Goal: Task Accomplishment & Management: Complete application form

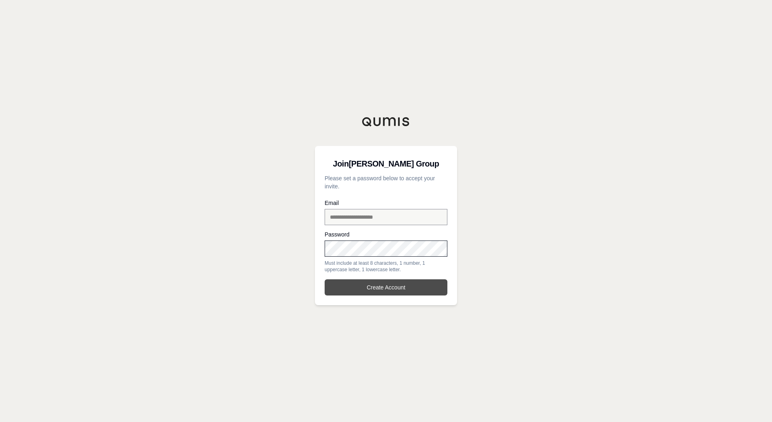
click at [377, 289] on button "Create Account" at bounding box center [386, 287] width 123 height 16
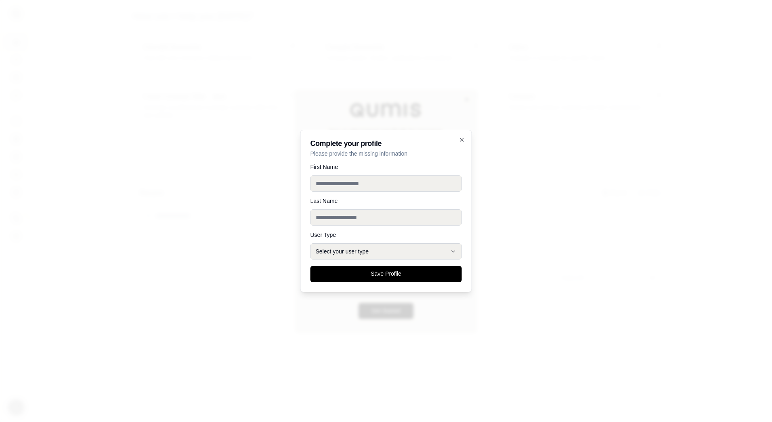
drag, startPoint x: 356, startPoint y: 182, endPoint x: 420, endPoint y: 195, distance: 65.5
click at [356, 182] on input "First Name" at bounding box center [386, 183] width 151 height 16
type input "******"
click at [431, 252] on button "Select your user type" at bounding box center [386, 251] width 151 height 16
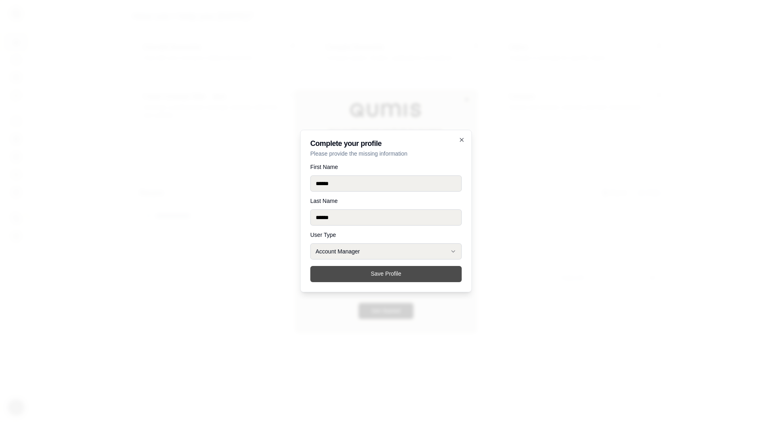
click at [388, 272] on button "Save Profile" at bounding box center [386, 274] width 151 height 16
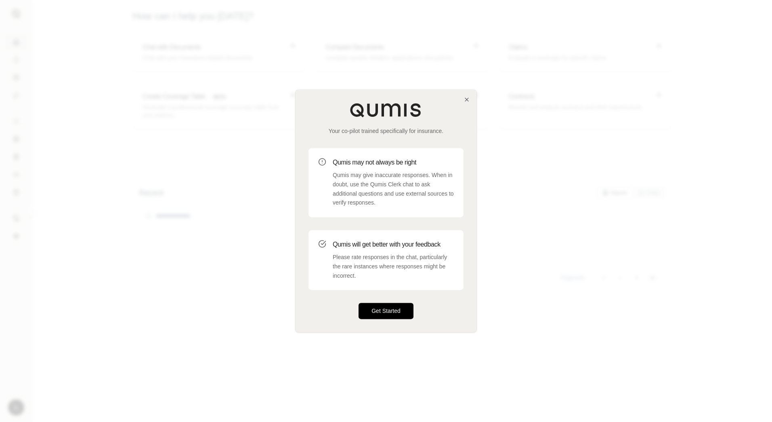
click at [390, 309] on button "Get Started" at bounding box center [386, 311] width 55 height 16
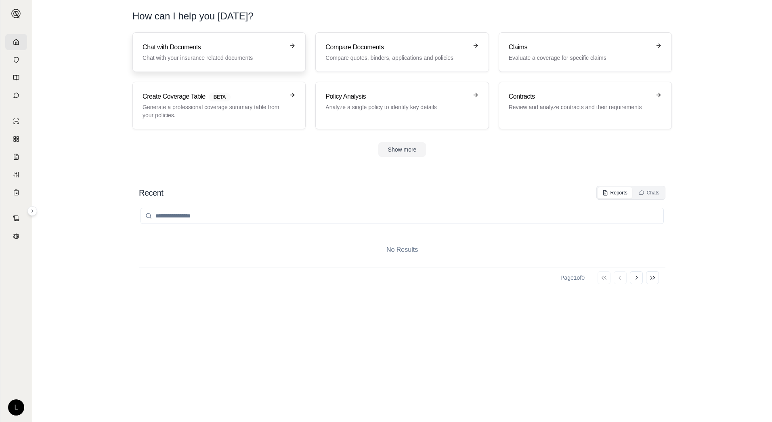
click at [221, 57] on p "Chat with your insurance related documents" at bounding box center [214, 58] width 142 height 8
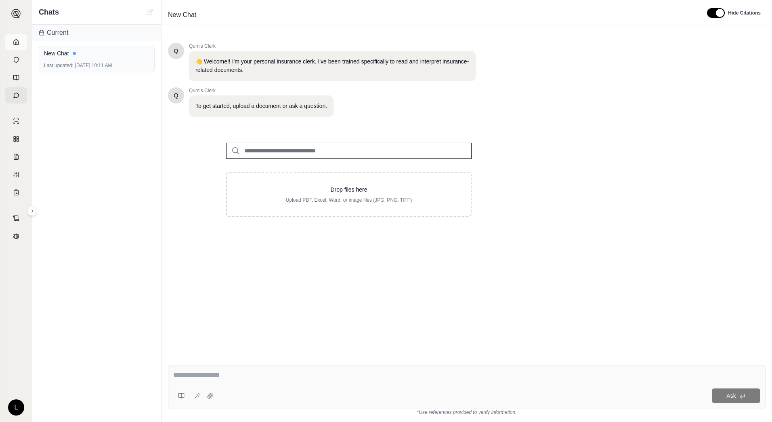
click at [16, 42] on icon at bounding box center [16, 42] width 6 height 6
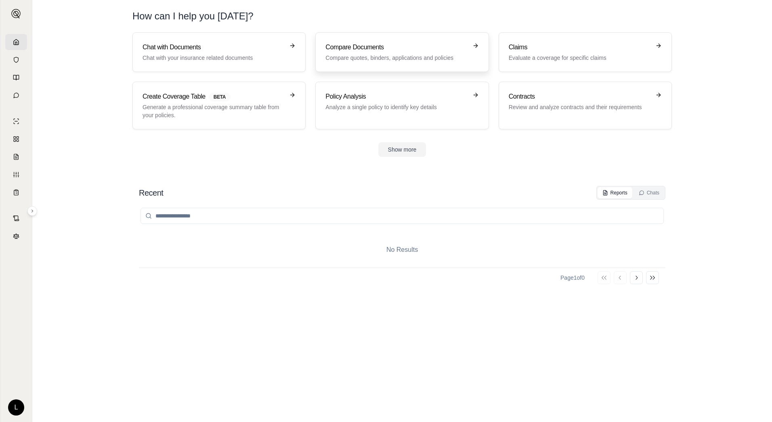
click at [400, 42] on link "Compare Documents Compare quotes, binders, applications and policies" at bounding box center [402, 52] width 173 height 40
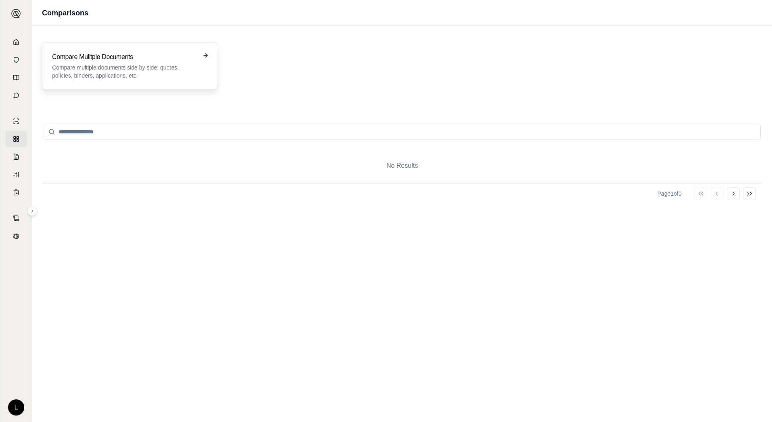
click at [181, 70] on p "Compare multiple documents side by side: quotes, policies, binders, application…" at bounding box center [124, 71] width 144 height 16
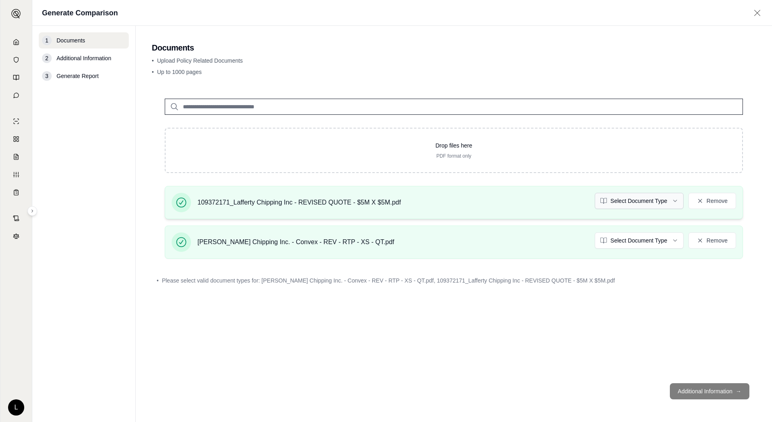
click at [665, 202] on html "L Generate Comparison 1 Documents 2 Additional Information 3 Generate Report Do…" at bounding box center [386, 211] width 772 height 422
click at [648, 242] on html "L Generate Comparison 1 Documents 2 Additional Information 3 Generate Report Do…" at bounding box center [386, 211] width 772 height 422
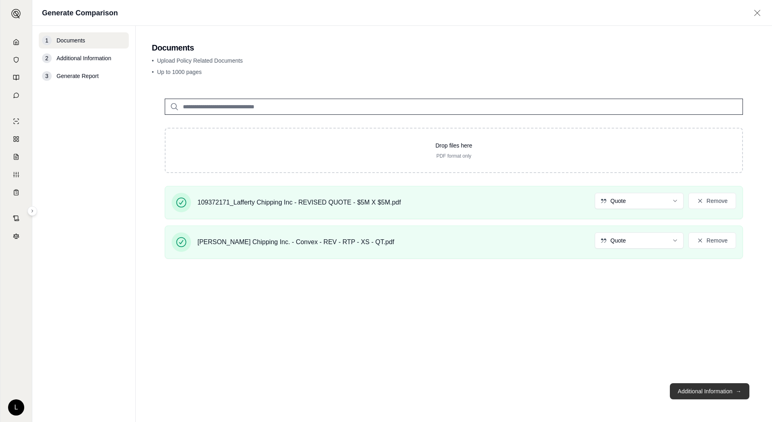
click at [696, 389] on button "Additional Information →" at bounding box center [710, 391] width 80 height 16
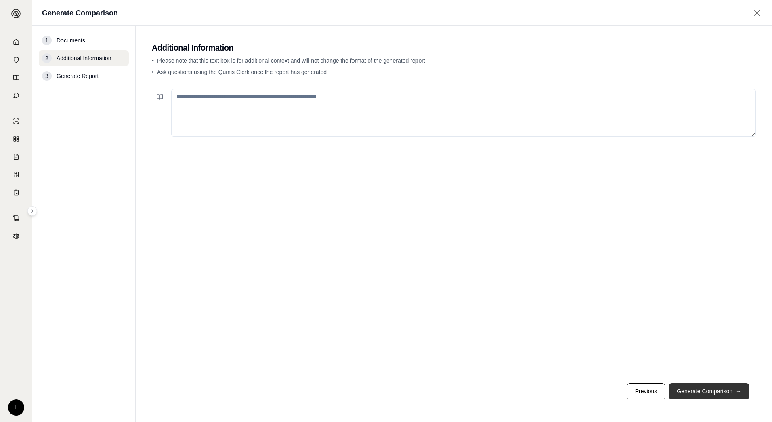
click at [705, 389] on button "Generate Comparison →" at bounding box center [709, 391] width 81 height 16
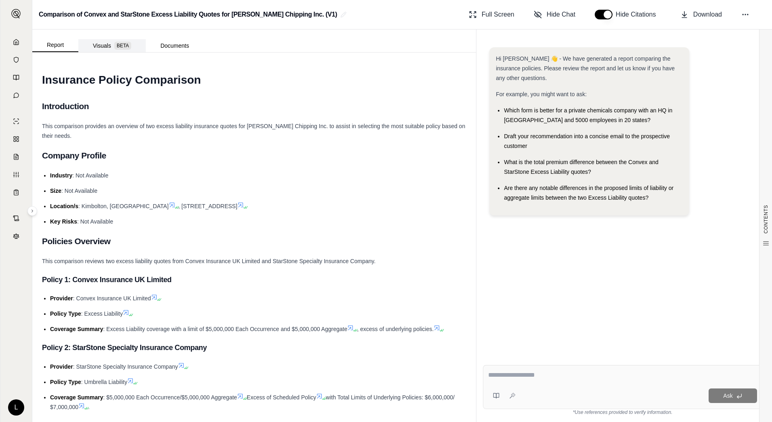
click at [99, 46] on button "Visuals BETA" at bounding box center [111, 45] width 67 height 13
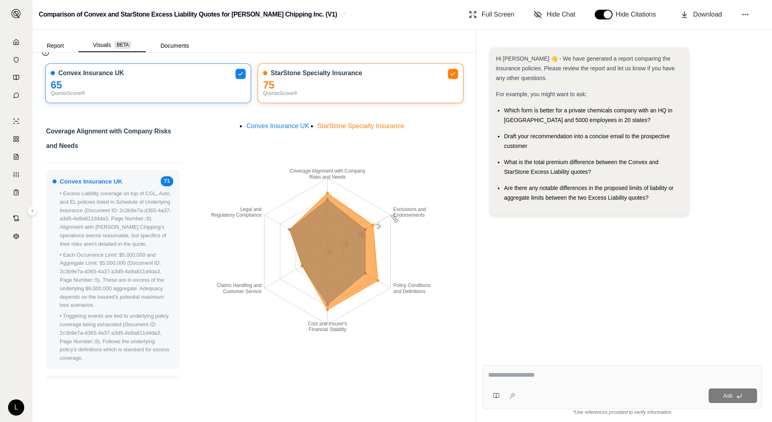
scroll to position [40, 0]
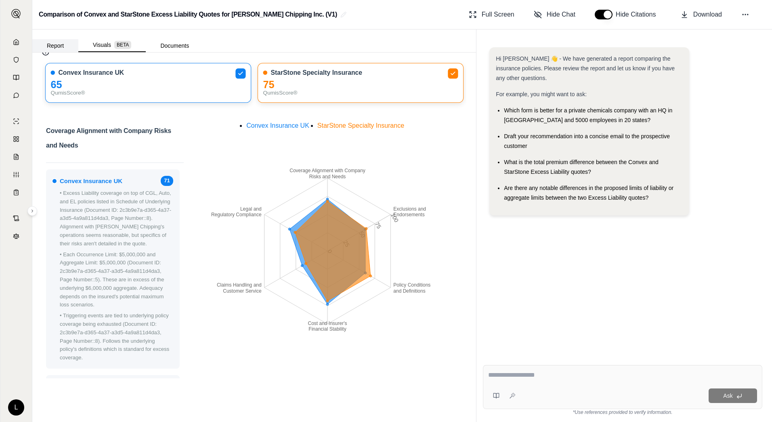
click at [57, 46] on button "Report" at bounding box center [55, 45] width 46 height 13
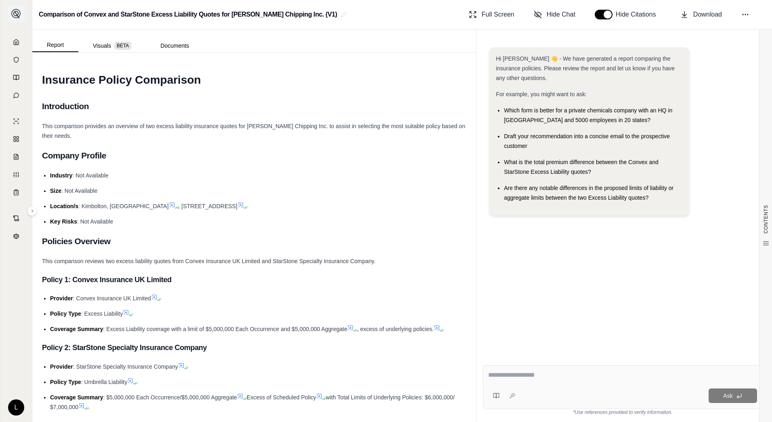
click at [16, 15] on img at bounding box center [16, 14] width 10 height 10
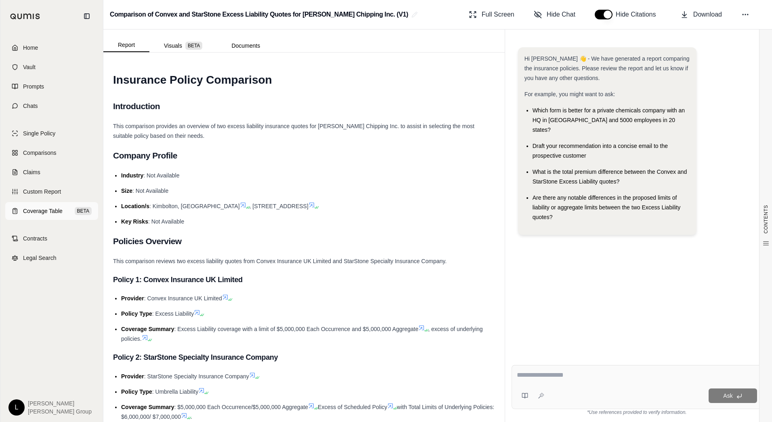
click at [49, 212] on span "Coverage Table" at bounding box center [43, 211] width 40 height 8
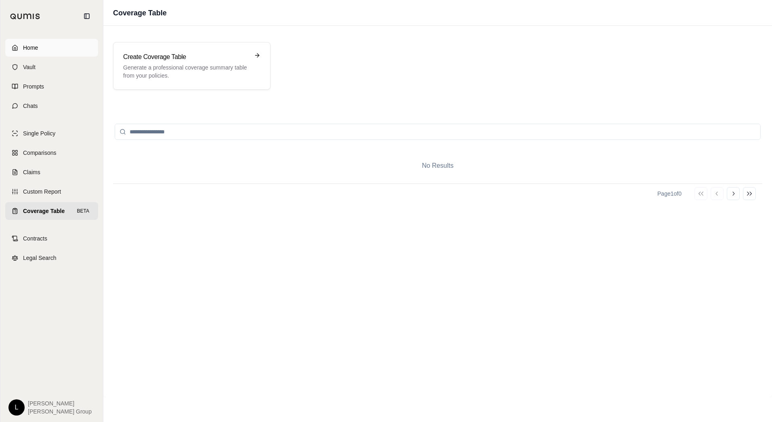
click at [35, 50] on span "Home" at bounding box center [30, 48] width 15 height 8
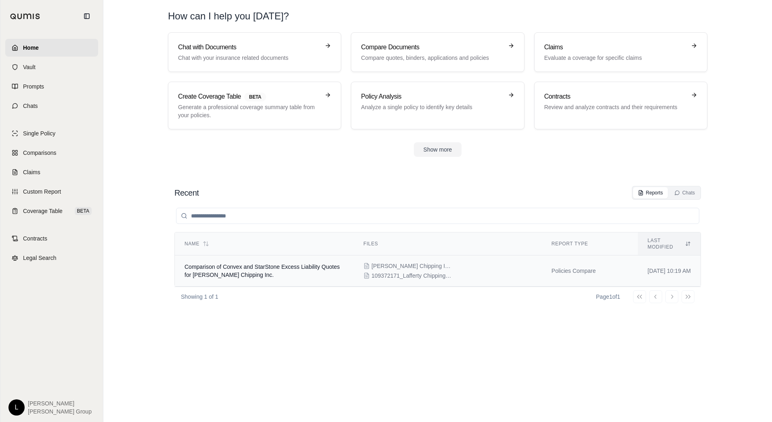
click at [467, 272] on div "[PERSON_NAME] Chipping Inc. - Convex - REV - RTP - XS - QT.pdf 109372171_Laffer…" at bounding box center [448, 271] width 169 height 18
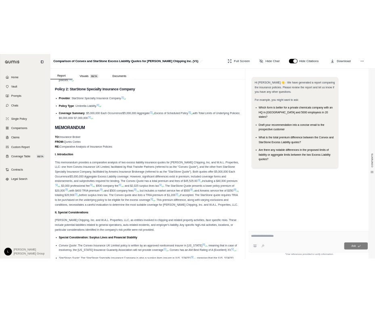
scroll to position [364, 0]
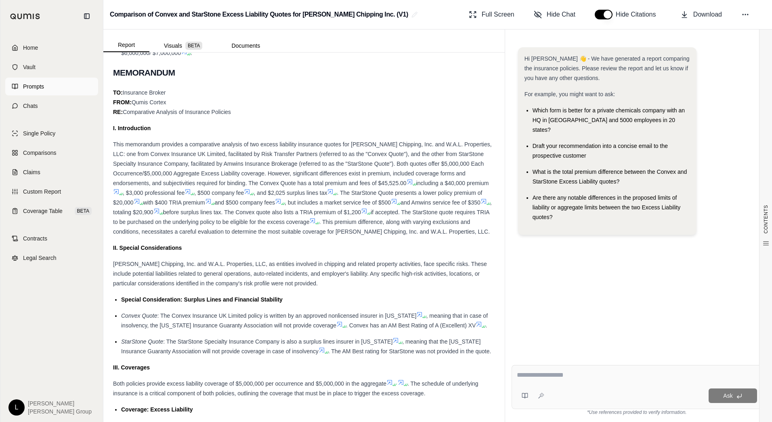
click at [40, 85] on span "Prompts" at bounding box center [33, 86] width 21 height 8
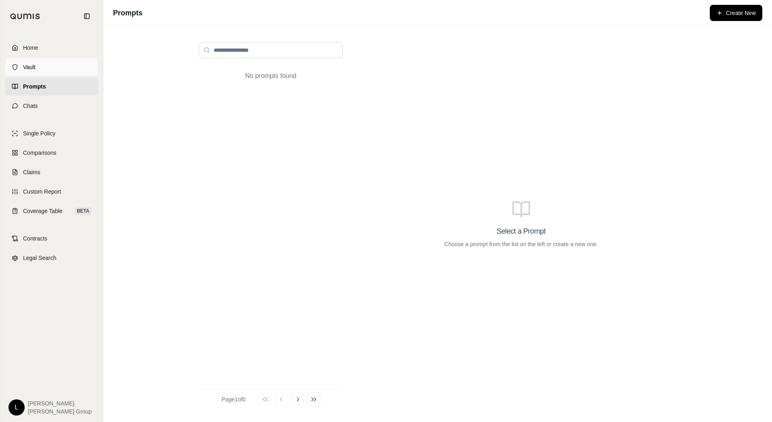
click at [39, 65] on link "Vault" at bounding box center [51, 67] width 93 height 18
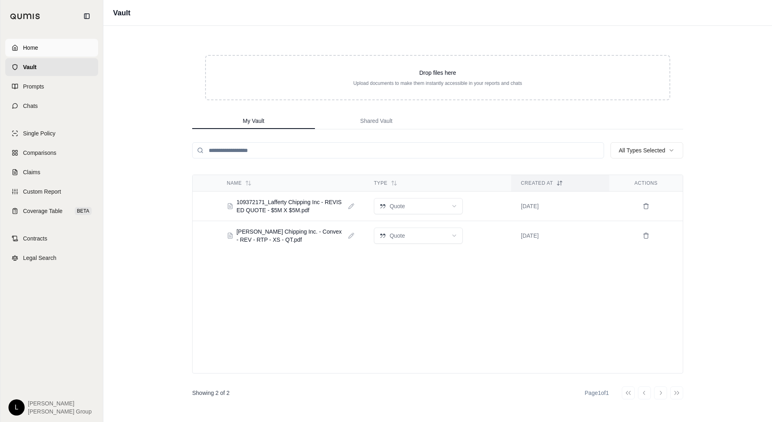
click at [37, 48] on span "Home" at bounding box center [30, 48] width 15 height 8
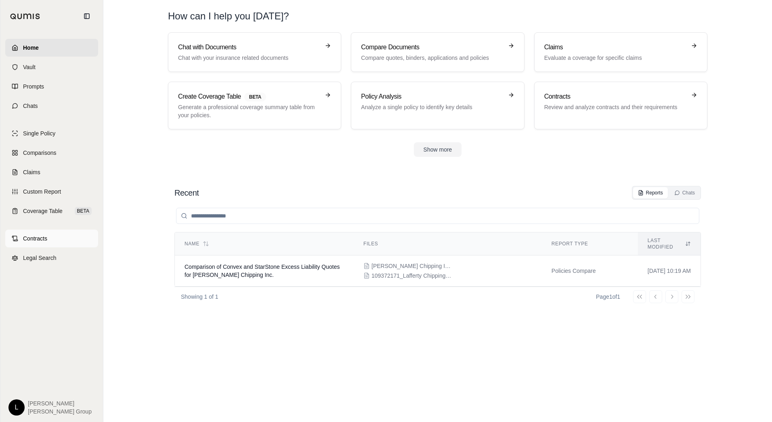
click at [40, 238] on span "Contracts" at bounding box center [35, 238] width 24 height 8
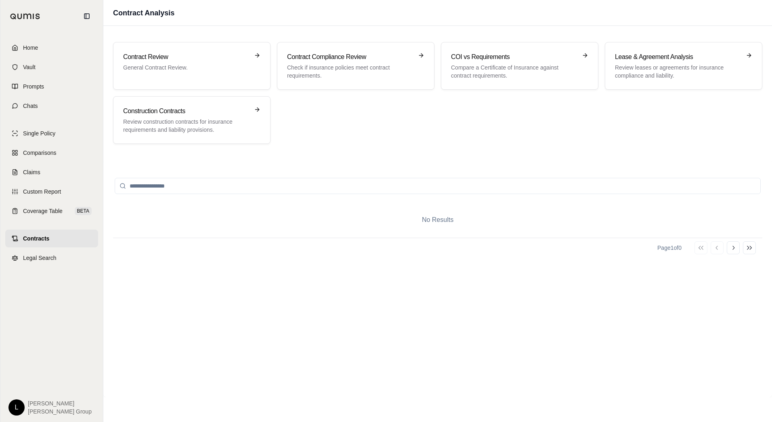
click at [15, 408] on html "Home Vault Prompts Chats Single Policy Comparisons Claims Custom Report Coverag…" at bounding box center [386, 211] width 772 height 422
click at [232, 276] on html "Home Vault Prompts Chats Single Policy Comparisons Claims Custom Report Coverag…" at bounding box center [386, 211] width 772 height 422
click at [45, 195] on span "Custom Report" at bounding box center [42, 191] width 38 height 8
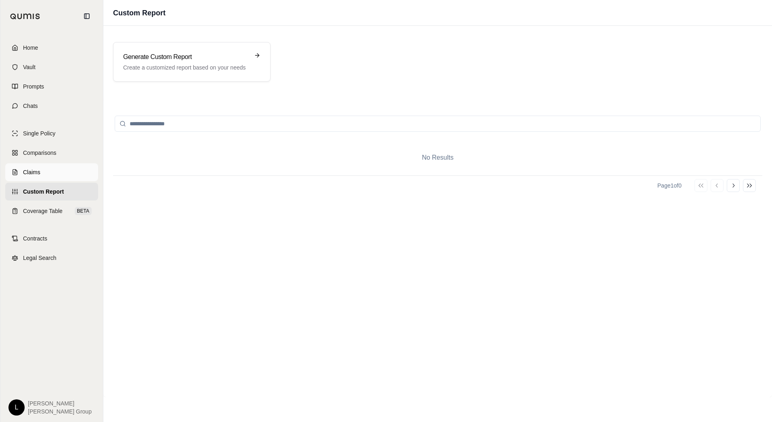
click at [48, 167] on link "Claims" at bounding box center [51, 172] width 93 height 18
click at [54, 153] on span "Comparisons" at bounding box center [39, 153] width 33 height 8
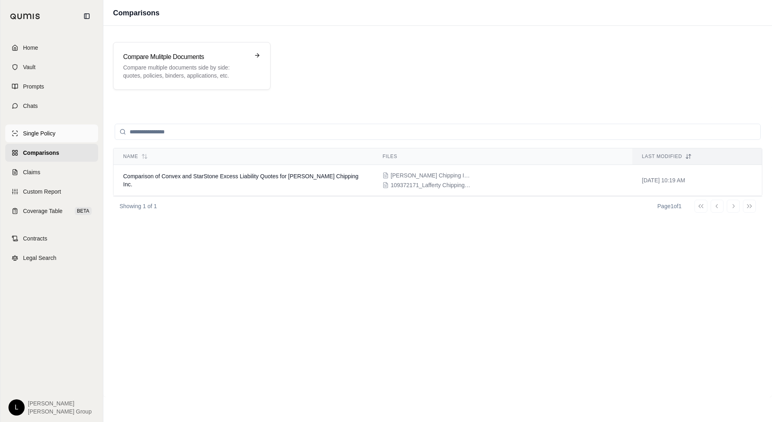
click at [44, 135] on span "Single Policy" at bounding box center [39, 133] width 32 height 8
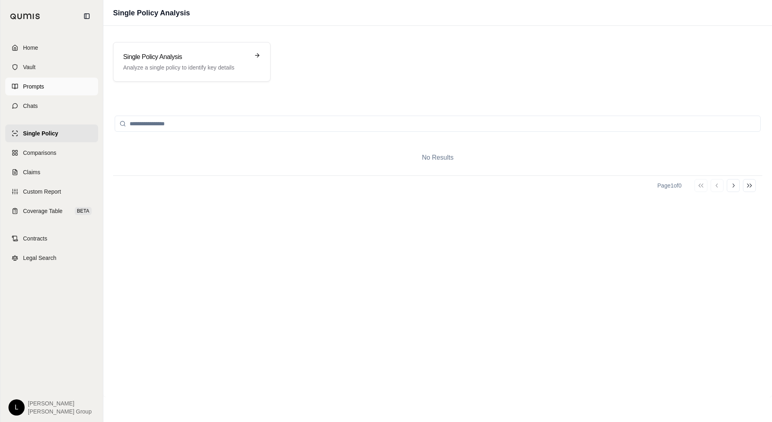
click at [35, 89] on span "Prompts" at bounding box center [33, 86] width 21 height 8
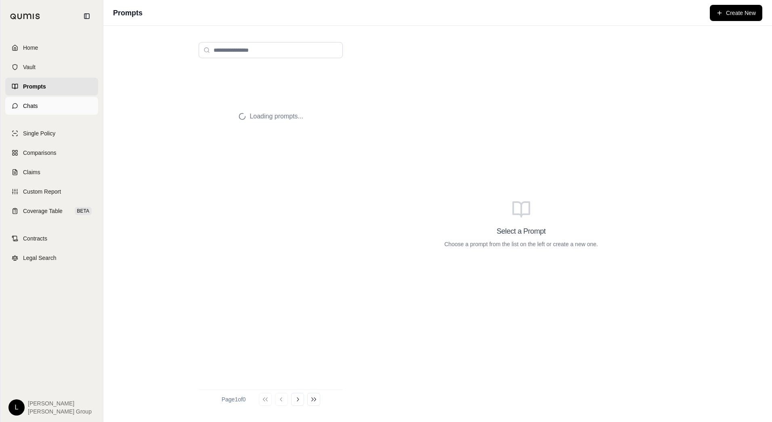
click at [30, 103] on span "Chats" at bounding box center [30, 106] width 15 height 8
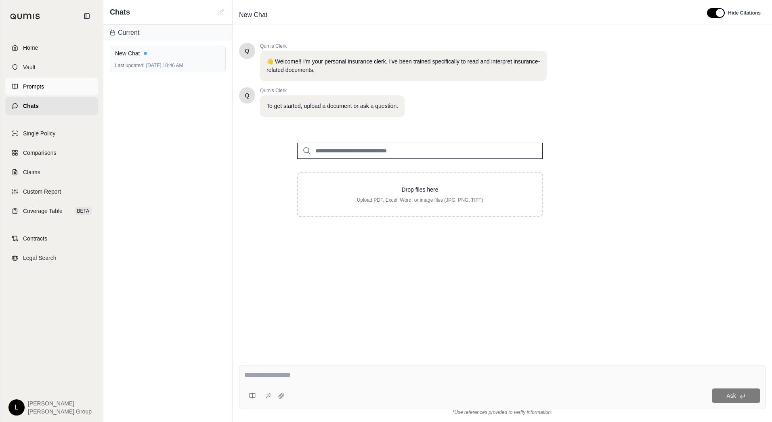
click at [30, 84] on span "Prompts" at bounding box center [33, 86] width 21 height 8
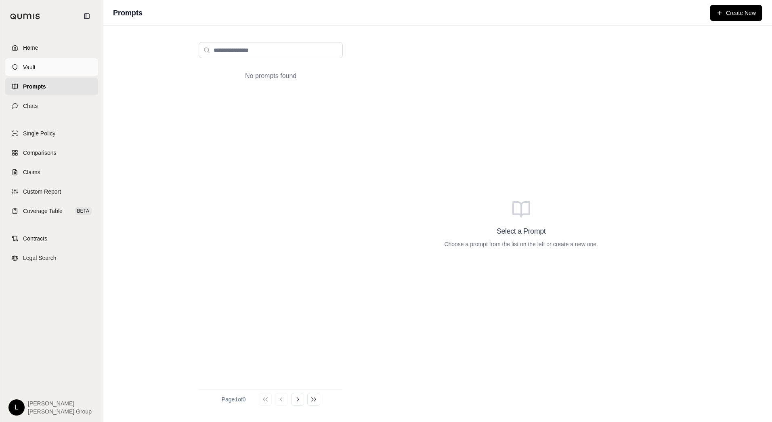
click at [35, 65] on span "Vault" at bounding box center [29, 67] width 13 height 8
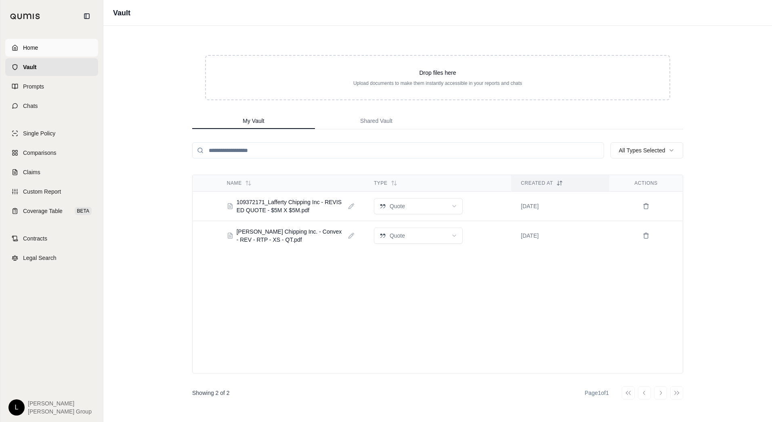
click at [31, 49] on span "Home" at bounding box center [30, 48] width 15 height 8
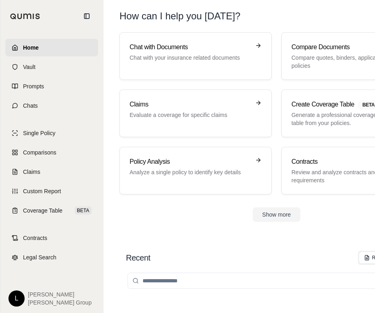
click at [33, 49] on span "Home" at bounding box center [31, 48] width 16 height 8
